Goal: Task Accomplishment & Management: Complete application form

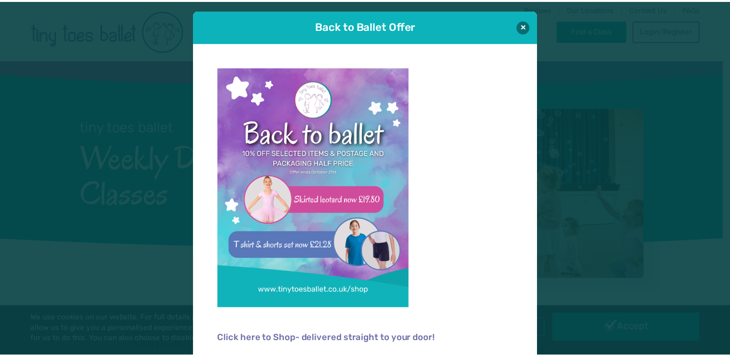
scroll to position [6, 0]
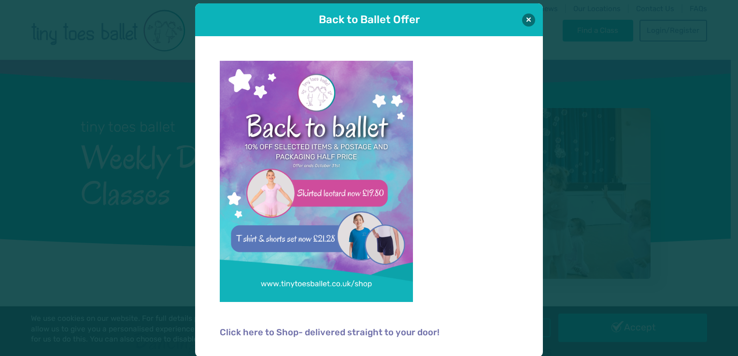
click at [522, 26] on div "Back to Ballet Offer" at bounding box center [369, 19] width 348 height 33
click at [529, 23] on button at bounding box center [528, 19] width 13 height 13
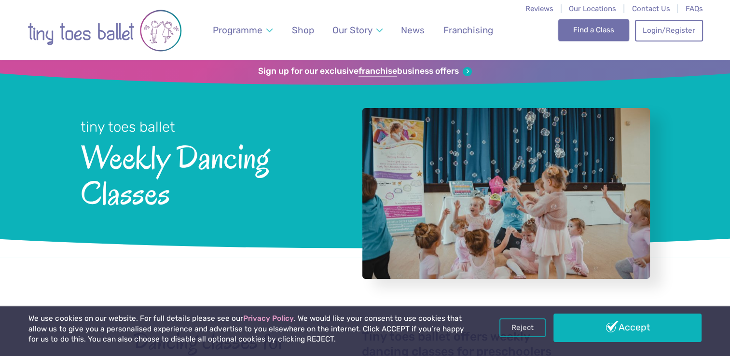
click at [614, 32] on link "Find a Class" at bounding box center [593, 29] width 71 height 21
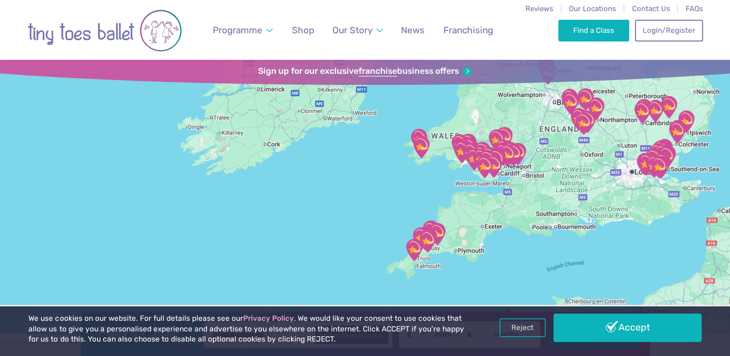
drag, startPoint x: 539, startPoint y: 207, endPoint x: 679, endPoint y: 55, distance: 206.7
click at [504, 164] on img "Cemetery Approach Community Centre" at bounding box center [494, 166] width 24 height 24
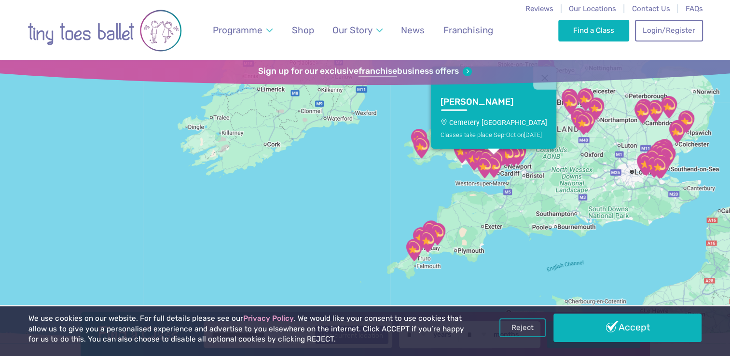
click at [504, 164] on img "Cemetery Approach Community Centre" at bounding box center [494, 166] width 24 height 24
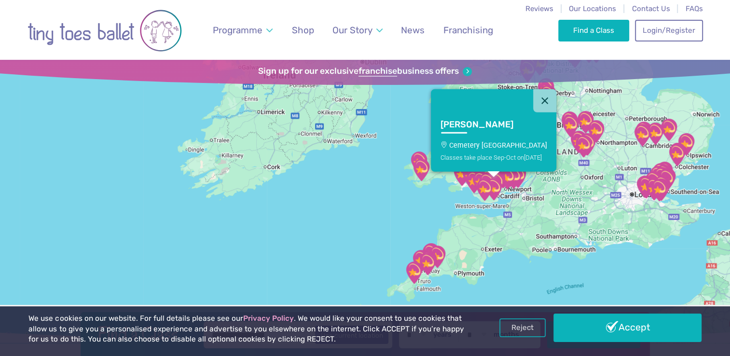
click at [486, 179] on img "Our Lady & St Illtyd's Church Hall" at bounding box center [485, 190] width 24 height 24
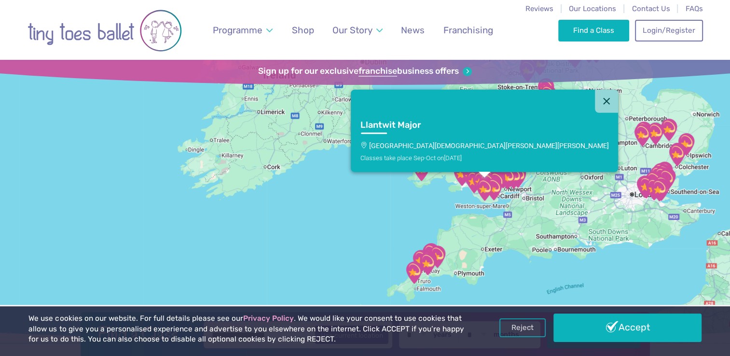
click at [486, 179] on img "Our Lady & St Illtyd's Church Hall" at bounding box center [485, 190] width 24 height 24
click at [595, 97] on button "Close" at bounding box center [606, 100] width 23 height 23
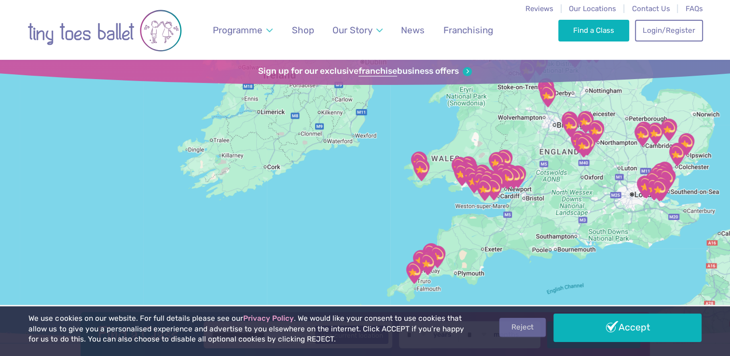
click at [523, 327] on link "Reject" at bounding box center [523, 327] width 46 height 18
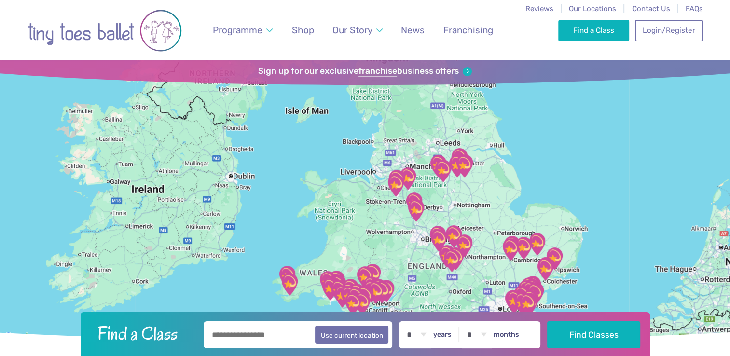
click at [362, 296] on img "Our Lady & St Illtyd's Church Hall" at bounding box center [353, 304] width 24 height 24
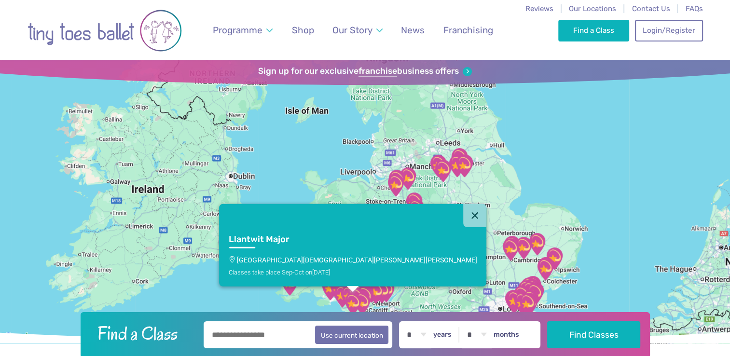
click at [362, 296] on img "Our Lady & St Illtyd's Church Hall" at bounding box center [353, 304] width 24 height 24
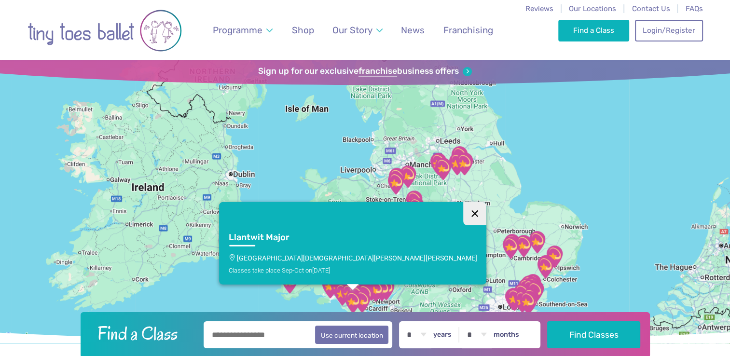
click at [463, 209] on button "Close" at bounding box center [474, 213] width 23 height 23
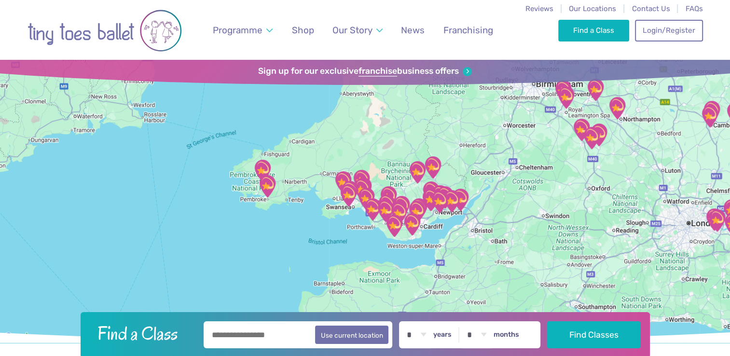
drag, startPoint x: 369, startPoint y: 223, endPoint x: 412, endPoint y: 94, distance: 135.7
click at [412, 94] on div at bounding box center [365, 201] width 730 height 283
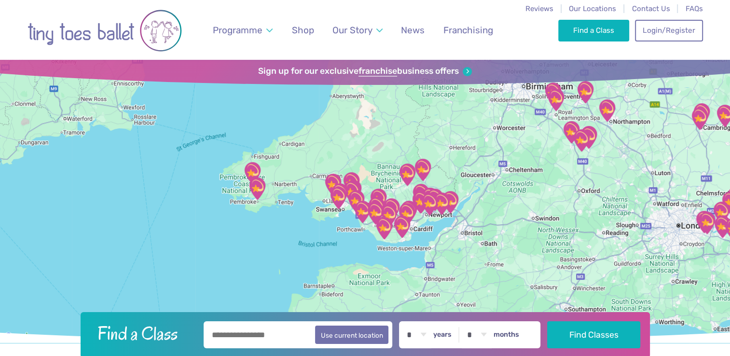
click at [328, 208] on div at bounding box center [365, 201] width 730 height 283
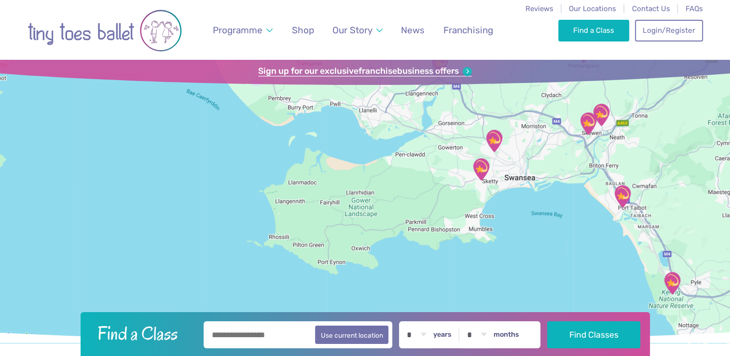
click at [454, 73] on link "Sign up for our exclusive franchise business offers" at bounding box center [365, 71] width 214 height 11
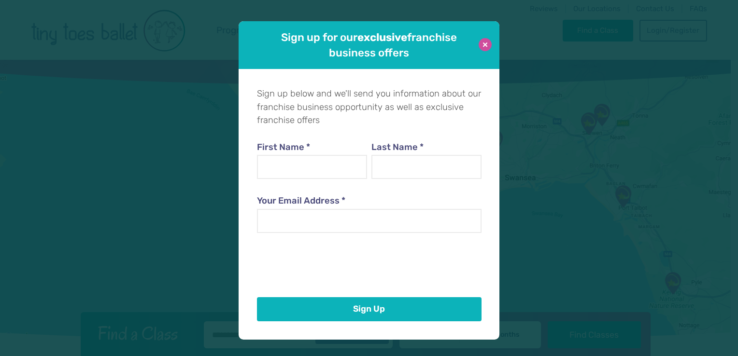
click at [487, 43] on button at bounding box center [484, 44] width 13 height 13
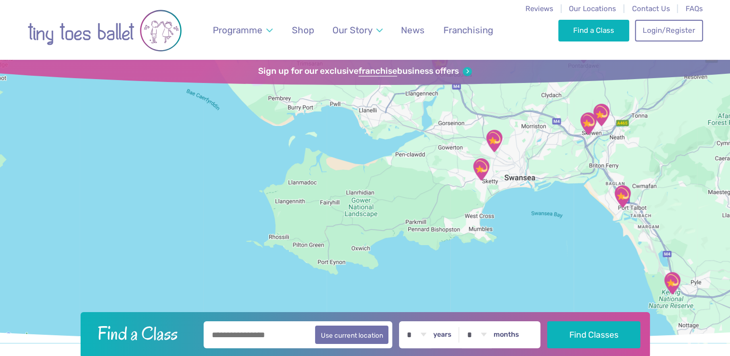
click at [257, 330] on input "text" at bounding box center [298, 334] width 189 height 27
type input "*******"
click at [547, 321] on button "Find Classes" at bounding box center [593, 334] width 93 height 27
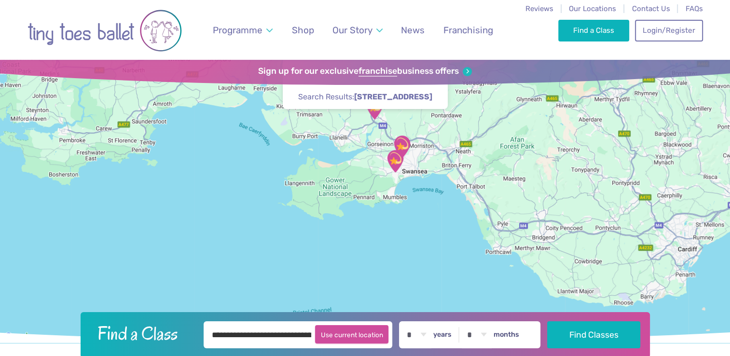
click at [350, 338] on button "Use current location" at bounding box center [352, 334] width 74 height 18
type input "**********"
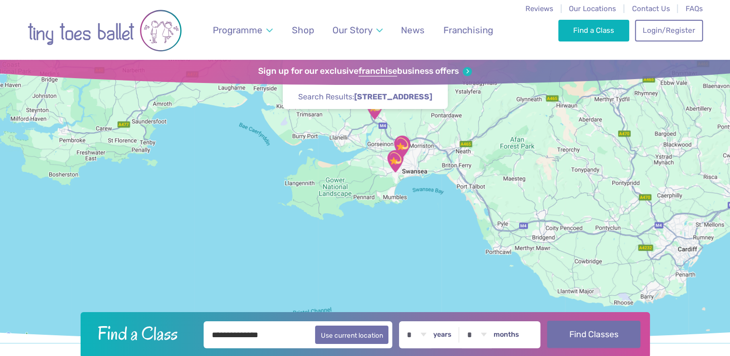
click at [584, 329] on button "Find Classes" at bounding box center [593, 334] width 93 height 27
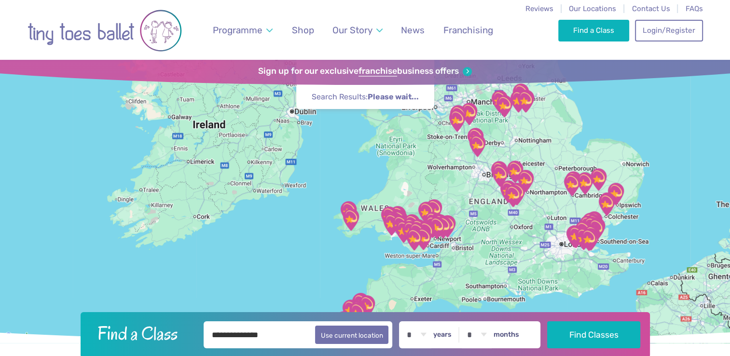
drag, startPoint x: 396, startPoint y: 197, endPoint x: 459, endPoint y: 129, distance: 92.9
click at [459, 129] on div at bounding box center [365, 201] width 730 height 283
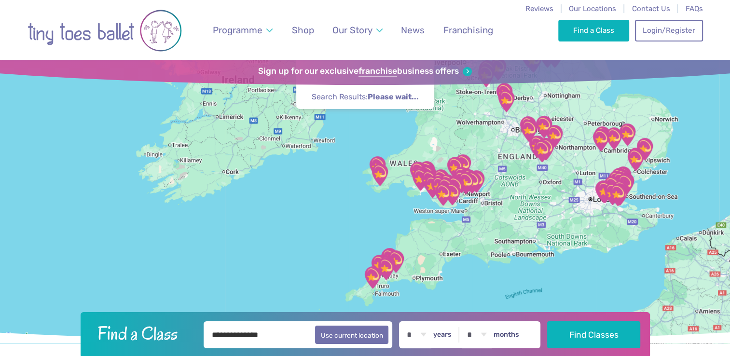
drag, startPoint x: 384, startPoint y: 286, endPoint x: 416, endPoint y: 229, distance: 65.3
click at [416, 229] on div at bounding box center [365, 201] width 730 height 283
click at [414, 193] on div at bounding box center [365, 201] width 730 height 283
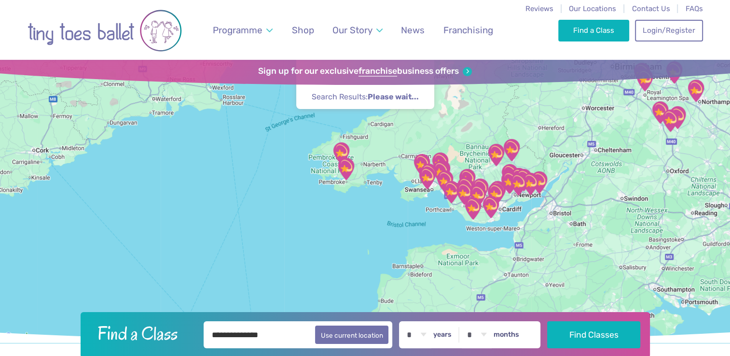
click at [414, 193] on div at bounding box center [365, 201] width 730 height 283
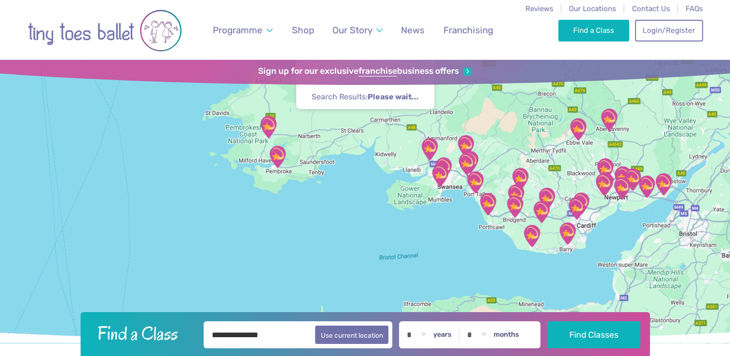
click at [414, 193] on div at bounding box center [365, 201] width 730 height 283
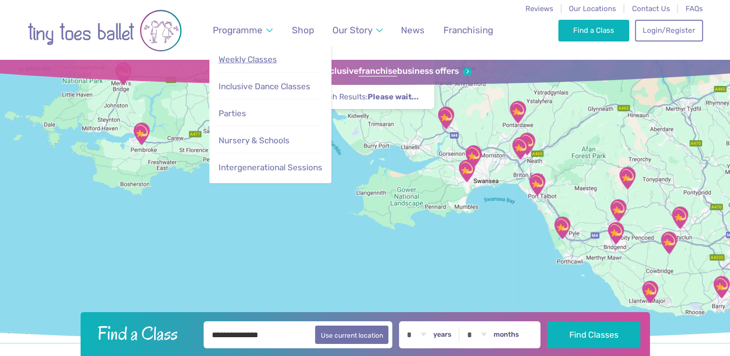
click at [255, 58] on span "Weekly Classes" at bounding box center [248, 60] width 58 height 10
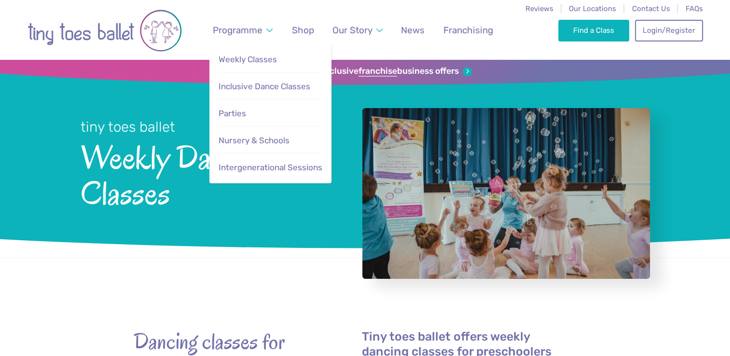
click at [255, 58] on span "Weekly Classes" at bounding box center [248, 60] width 58 height 10
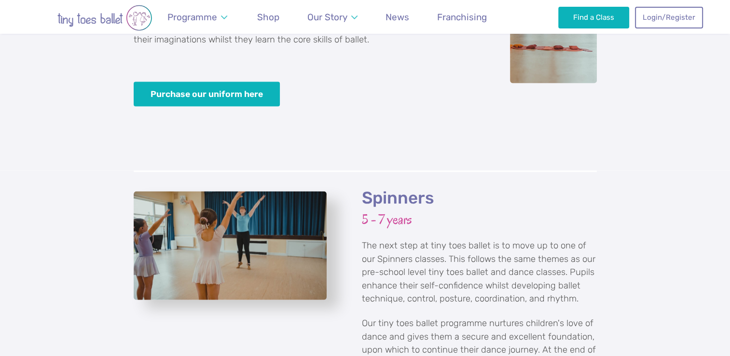
scroll to position [1661, 0]
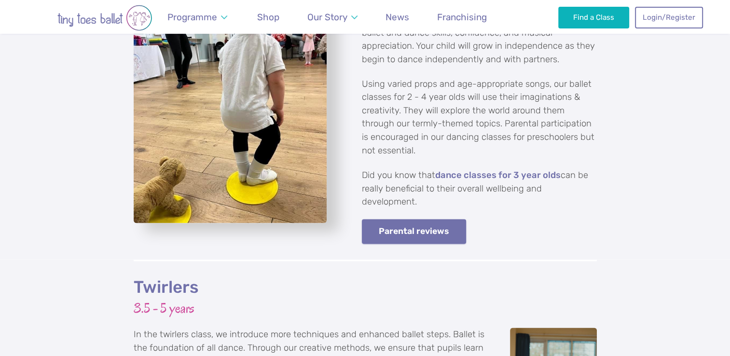
click at [431, 219] on link "Parental reviews" at bounding box center [414, 231] width 105 height 25
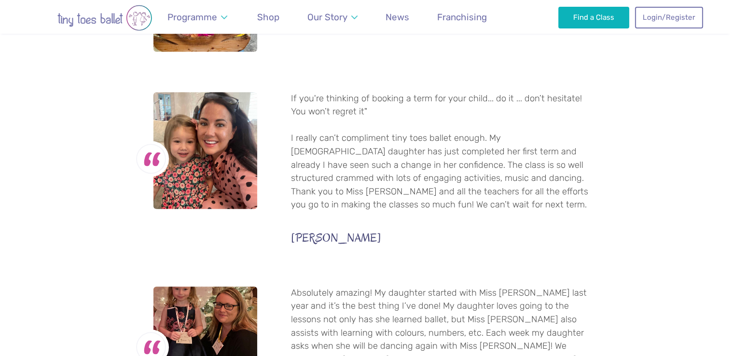
scroll to position [992, 0]
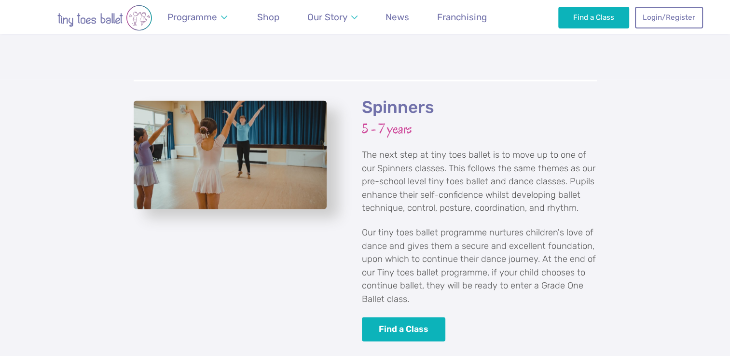
scroll to position [2180, 0]
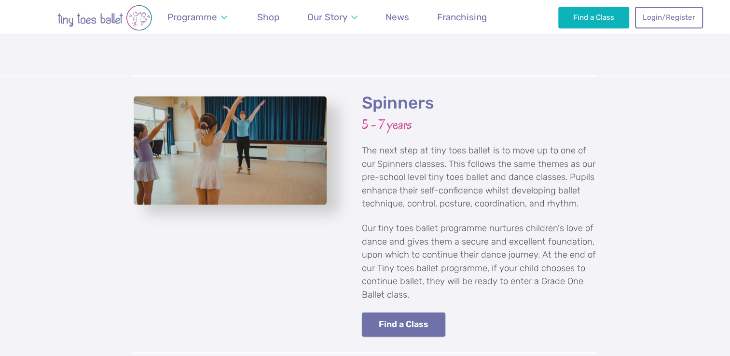
click at [426, 313] on link "Find a Class" at bounding box center [404, 325] width 84 height 25
